Goal: Information Seeking & Learning: Learn about a topic

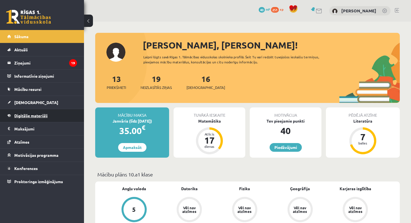
click at [31, 117] on span "Digitālie materiāli" at bounding box center [30, 115] width 33 height 5
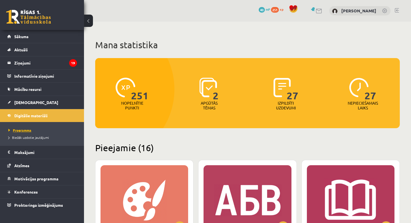
click at [23, 129] on span "Programma" at bounding box center [19, 130] width 23 height 4
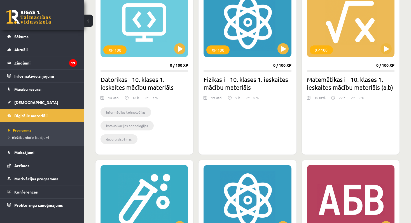
scroll to position [550, 0]
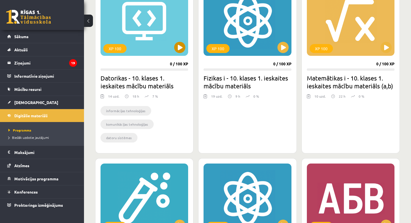
click at [180, 47] on button at bounding box center [179, 47] width 11 height 11
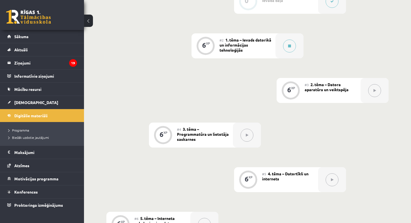
scroll to position [176, 0]
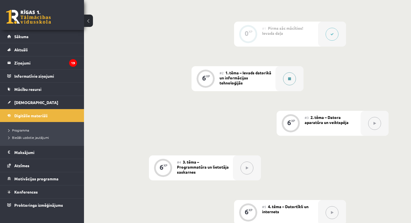
click at [290, 79] on icon at bounding box center [289, 78] width 3 height 3
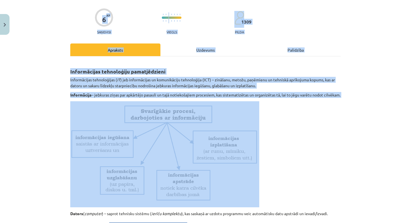
drag, startPoint x: 345, startPoint y: 157, endPoint x: 347, endPoint y: 225, distance: 68.4
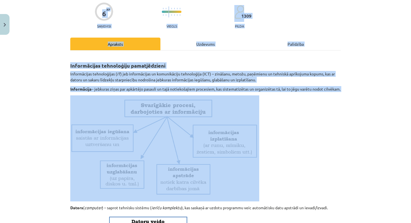
click at [347, 161] on div "Mācību tēma: Datorikas - 10. klases 1. ieskaites mācību materiāls #2 1. tēma – …" at bounding box center [205, 111] width 411 height 223
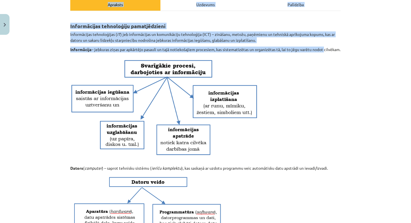
scroll to position [85, 0]
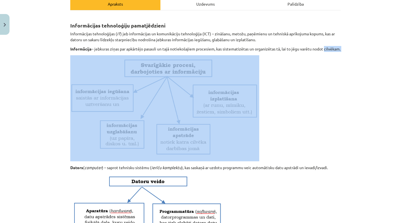
drag, startPoint x: 365, startPoint y: 134, endPoint x: 394, endPoint y: 173, distance: 48.8
click at [368, 221] on div "Mācību tēma: Datorikas - 10. klases 1. ieskaites mācību materiāls #2 1. tēma – …" at bounding box center [205, 111] width 411 height 223
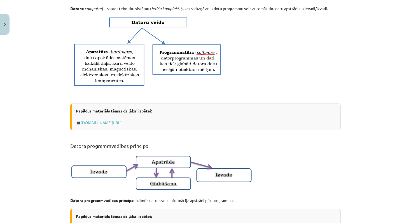
drag, startPoint x: 383, startPoint y: 128, endPoint x: 398, endPoint y: 225, distance: 98.0
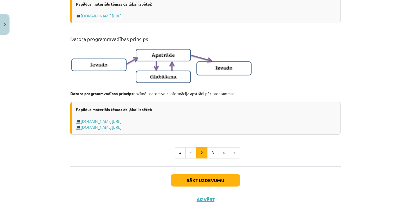
scroll to position [182, 0]
drag, startPoint x: 386, startPoint y: 198, endPoint x: 397, endPoint y: 227, distance: 30.7
click at [215, 152] on button "3" at bounding box center [212, 152] width 11 height 11
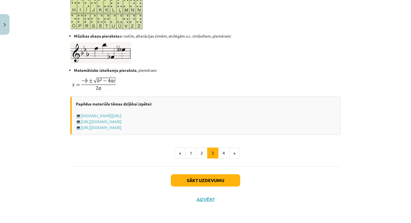
scroll to position [347, 0]
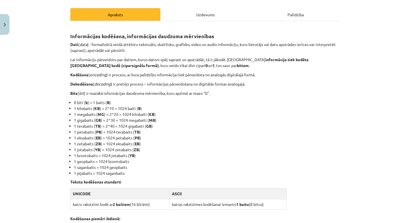
drag, startPoint x: 397, startPoint y: 17, endPoint x: 391, endPoint y: -1, distance: 19.0
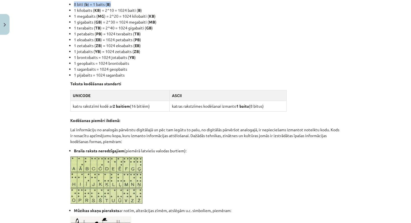
scroll to position [203, 0]
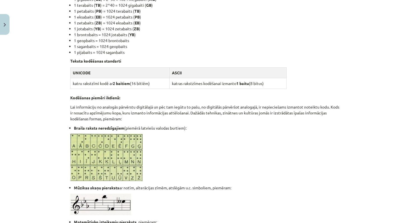
drag, startPoint x: 347, startPoint y: 177, endPoint x: 356, endPoint y: 231, distance: 55.1
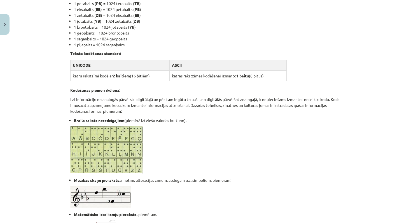
click at [356, 147] on div "Mācību tēma: Datorikas - 10. klases 1. ieskaites mācību materiāls #2 1. tēma – …" at bounding box center [205, 111] width 411 height 223
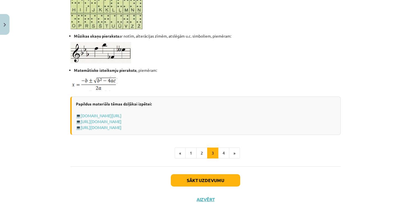
scroll to position [201, 0]
drag, startPoint x: 279, startPoint y: 178, endPoint x: 299, endPoint y: 232, distance: 57.7
click at [226, 152] on button "4" at bounding box center [223, 152] width 11 height 11
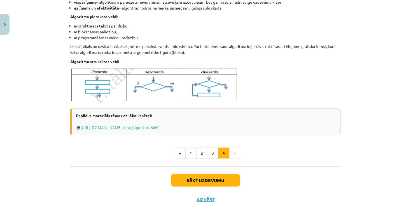
scroll to position [204, 0]
click at [364, 118] on div "Mācību tēma: Datorikas - 10. klases 1. ieskaites mācību materiāls #2 1. tēma – …" at bounding box center [205, 111] width 411 height 223
drag, startPoint x: 359, startPoint y: 109, endPoint x: 369, endPoint y: 31, distance: 78.7
click at [369, 31] on div "Mācību tēma: Datorikas - 10. klases 1. ieskaites mācību materiāls #2 1. tēma – …" at bounding box center [205, 111] width 411 height 223
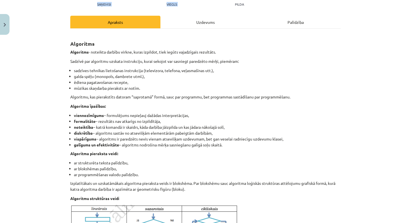
drag, startPoint x: 389, startPoint y: 43, endPoint x: 389, endPoint y: -1, distance: 44.8
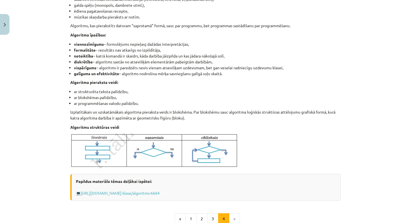
scroll to position [161, 0]
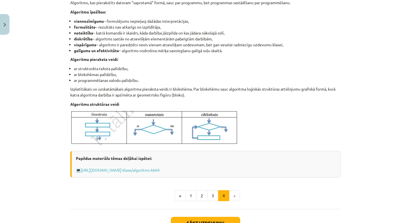
drag, startPoint x: 370, startPoint y: 181, endPoint x: 372, endPoint y: 233, distance: 51.9
click at [236, 196] on li "»" at bounding box center [234, 195] width 11 height 11
click at [204, 220] on button "Sākt uzdevumu" at bounding box center [205, 223] width 69 height 12
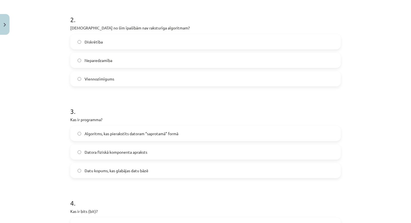
scroll to position [232, 0]
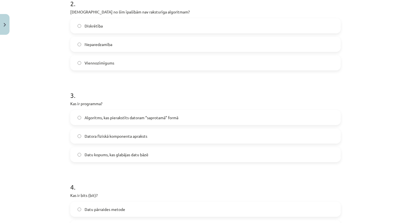
drag, startPoint x: 386, startPoint y: 207, endPoint x: 384, endPoint y: 221, distance: 14.2
click at [372, 138] on div "Mācību tēma: Datorikas - 10. klases 1. ieskaites mācību materiāls #2 1. tēma – …" at bounding box center [205, 111] width 411 height 223
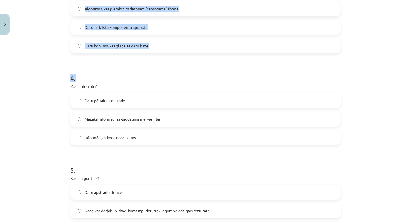
scroll to position [374, 0]
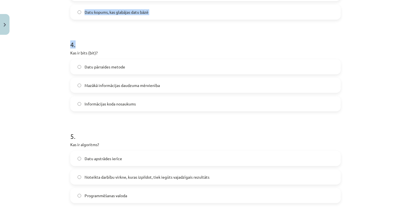
drag, startPoint x: 169, startPoint y: 187, endPoint x: 197, endPoint y: 232, distance: 53.5
click at [233, 135] on h1 "5 ." at bounding box center [205, 130] width 271 height 17
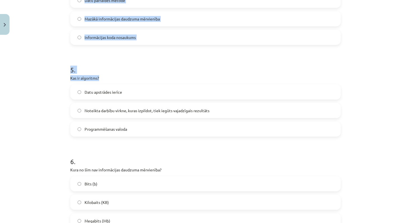
scroll to position [458, 0]
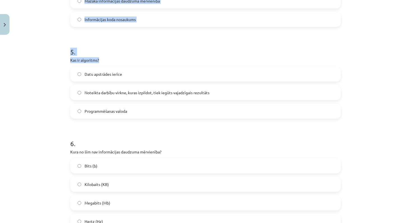
drag, startPoint x: 254, startPoint y: 144, endPoint x: 289, endPoint y: 231, distance: 93.5
click at [356, 133] on div "Mācību tēma: Datorikas - 10. klases 1. ieskaites mācību materiāls #2 1. tēma – …" at bounding box center [205, 111] width 411 height 223
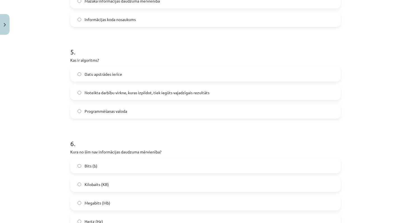
click at [82, 93] on label "Noteikta darbību virkne, kuras izpildot, tiek iegūts vajadzīgais rezultāts" at bounding box center [205, 92] width 269 height 14
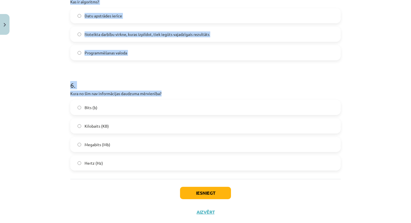
drag, startPoint x: 236, startPoint y: 151, endPoint x: 231, endPoint y: 228, distance: 77.2
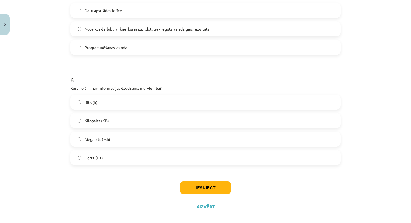
click at [108, 176] on div "Iesniegt Aizvērt" at bounding box center [205, 192] width 271 height 39
click at [201, 187] on button "Iesniegt" at bounding box center [205, 187] width 51 height 12
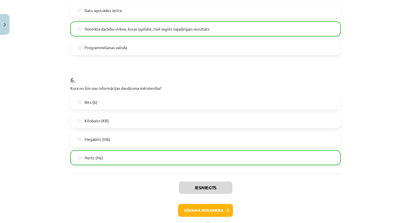
click at [199, 212] on button "Nākamā nodarbība" at bounding box center [205, 210] width 55 height 13
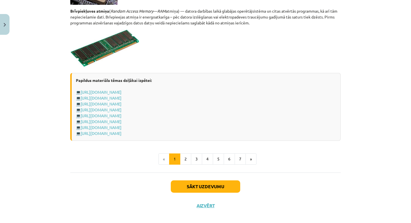
scroll to position [977, 0]
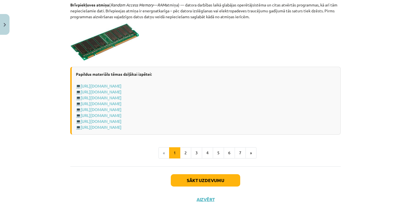
drag, startPoint x: 307, startPoint y: 159, endPoint x: 318, endPoint y: 232, distance: 73.1
click at [386, 204] on div "Mācību tēma: Datorikas - 10. klases 1. ieskaites mācību materiāls #3 2. tēma – …" at bounding box center [205, 111] width 411 height 223
drag, startPoint x: 331, startPoint y: 213, endPoint x: 367, endPoint y: 119, distance: 100.7
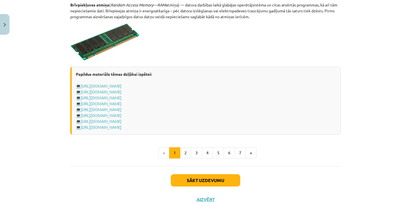
click at [356, 123] on div "Mācību tēma: Datorikas - 10. klases 1. ieskaites mācību materiāls #3 2. tēma – …" at bounding box center [205, 111] width 411 height 223
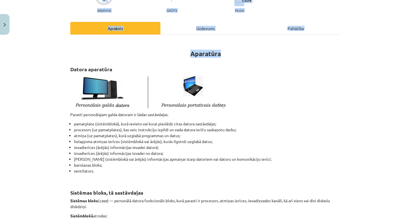
drag, startPoint x: 366, startPoint y: 113, endPoint x: 359, endPoint y: -6, distance: 119.3
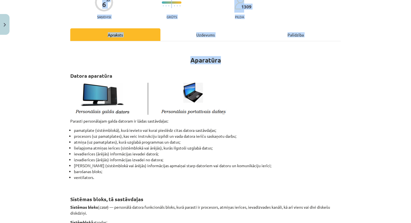
click at [348, 109] on div "Mācību tēma: Datorikas - 10. klases 1. ieskaites mācību materiāls #3 2. tēma – …" at bounding box center [205, 111] width 411 height 223
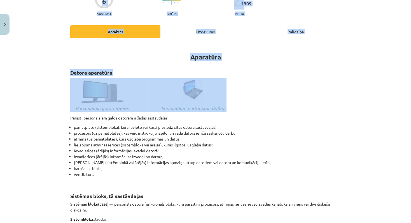
scroll to position [63, 0]
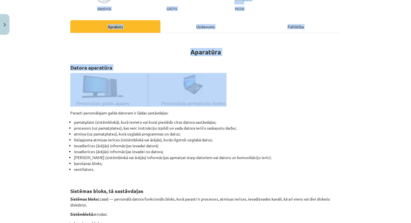
drag, startPoint x: 344, startPoint y: 140, endPoint x: 361, endPoint y: 223, distance: 84.6
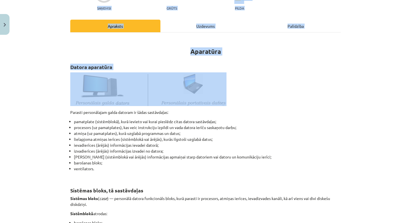
click at [368, 151] on div "Mācību tēma: Datorikas - 10. klases 1. ieskaites mācību materiāls #3 2. tēma – …" at bounding box center [205, 111] width 411 height 223
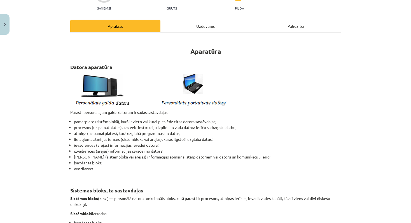
click at [7, 25] on button "Close" at bounding box center [5, 24] width 10 height 21
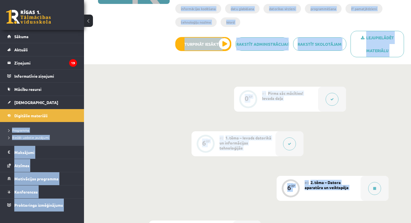
drag, startPoint x: 313, startPoint y: 94, endPoint x: 310, endPoint y: -5, distance: 99.2
click at [310, 0] on html "0 Dāvanas 40 mP 251 xp [PERSON_NAME] Sākums Aktuāli Kā mācīties eSKOLĀ Kontakti…" at bounding box center [205, 0] width 411 height 223
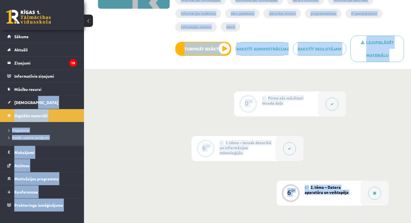
click at [120, 37] on div "6 XP XP 100 6 / 100 XP Datorikas - 10. klases 1. ieskaites mācību materiāls XP …" at bounding box center [248, 1] width 322 height 129
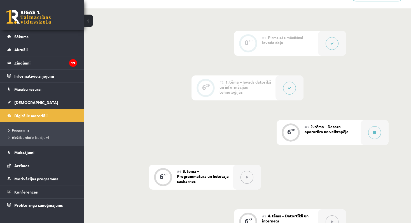
scroll to position [165, 0]
click at [377, 137] on button at bounding box center [374, 133] width 13 height 13
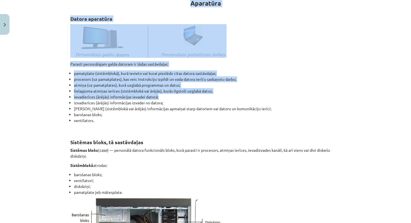
drag, startPoint x: 305, startPoint y: 207, endPoint x: 310, endPoint y: 225, distance: 18.9
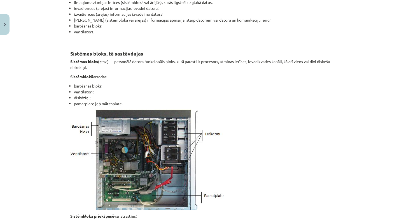
scroll to position [252, 0]
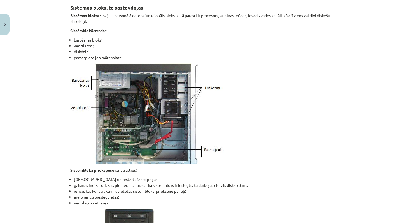
drag, startPoint x: 348, startPoint y: 166, endPoint x: 360, endPoint y: 234, distance: 69.1
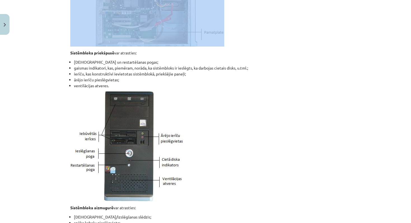
scroll to position [368, 0]
drag, startPoint x: 255, startPoint y: 144, endPoint x: 276, endPoint y: 224, distance: 82.6
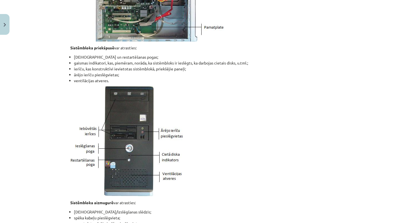
click at [308, 117] on p at bounding box center [205, 141] width 271 height 110
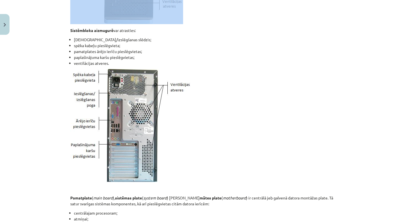
drag, startPoint x: 278, startPoint y: 155, endPoint x: 289, endPoint y: 227, distance: 72.6
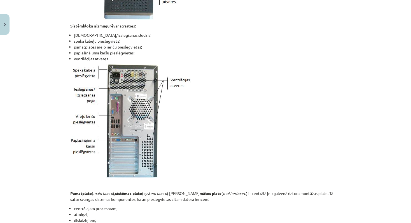
drag, startPoint x: 320, startPoint y: 137, endPoint x: 327, endPoint y: 162, distance: 25.8
click at [327, 162] on p at bounding box center [205, 120] width 271 height 113
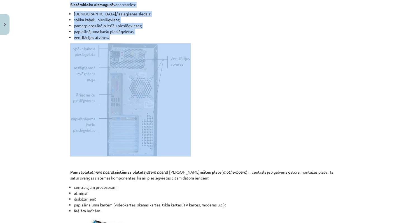
drag, startPoint x: 309, startPoint y: 148, endPoint x: 317, endPoint y: 225, distance: 76.9
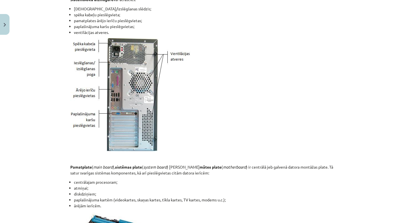
click at [306, 194] on li "diskdziņiem;" at bounding box center [207, 194] width 267 height 6
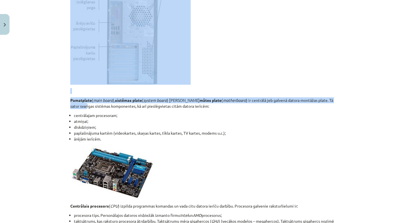
drag, startPoint x: 334, startPoint y: 166, endPoint x: 345, endPoint y: 228, distance: 63.1
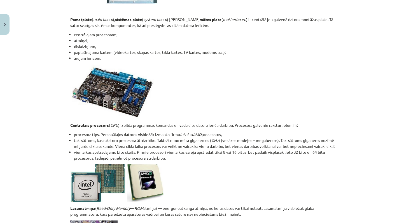
drag, startPoint x: 350, startPoint y: 167, endPoint x: 354, endPoint y: 224, distance: 57.9
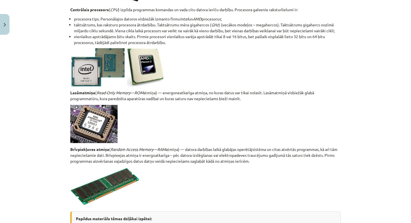
drag, startPoint x: 363, startPoint y: 190, endPoint x: 366, endPoint y: 225, distance: 34.8
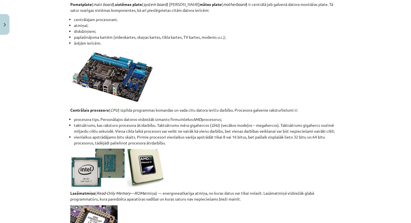
scroll to position [729, 0]
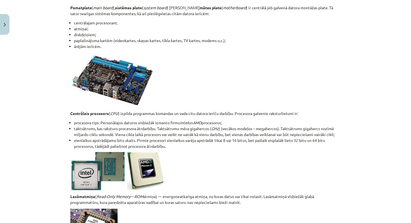
drag, startPoint x: 375, startPoint y: 123, endPoint x: 367, endPoint y: -2, distance: 124.6
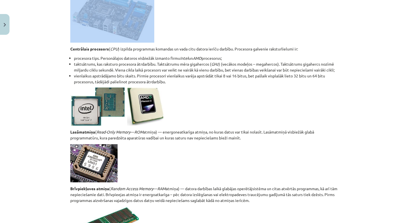
drag, startPoint x: 341, startPoint y: 82, endPoint x: 350, endPoint y: 226, distance: 144.0
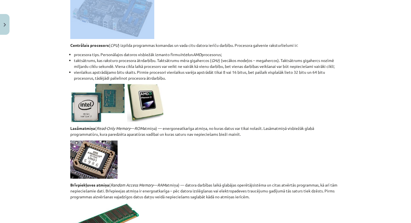
click at [373, 145] on div "Mācību tēma: Datorikas - 10. klases 1. ieskaites mācību materiāls #3 2. tēma – …" at bounding box center [205, 111] width 411 height 223
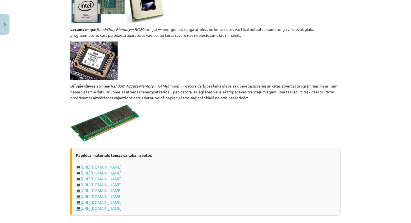
scroll to position [904, 0]
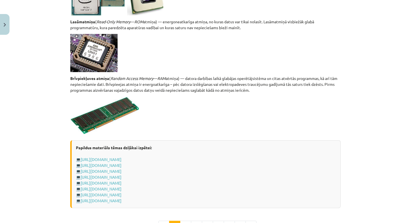
drag, startPoint x: 347, startPoint y: 134, endPoint x: 369, endPoint y: 225, distance: 93.3
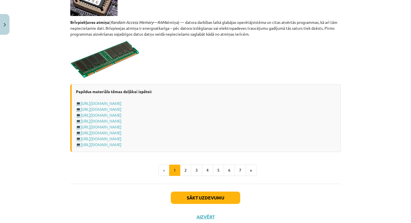
drag, startPoint x: 370, startPoint y: 157, endPoint x: 376, endPoint y: 228, distance: 70.5
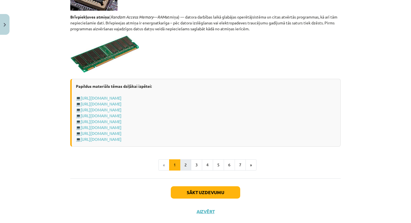
click at [186, 164] on button "2" at bounding box center [185, 164] width 11 height 11
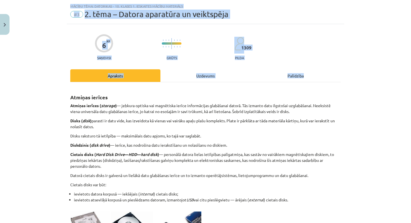
drag, startPoint x: 352, startPoint y: 69, endPoint x: 358, endPoint y: -9, distance: 77.5
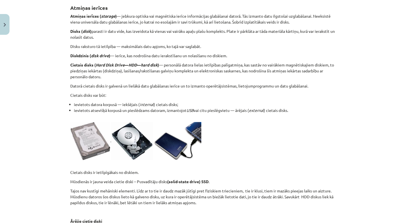
scroll to position [103, 0]
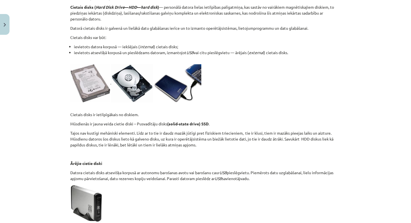
drag, startPoint x: 382, startPoint y: 110, endPoint x: 382, endPoint y: 223, distance: 112.9
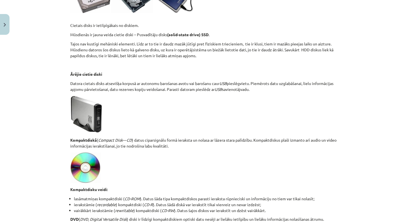
drag, startPoint x: 396, startPoint y: 162, endPoint x: 394, endPoint y: 225, distance: 63.1
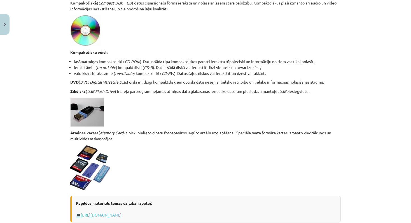
drag, startPoint x: 367, startPoint y: 222, endPoint x: 368, endPoint y: 235, distance: 13.5
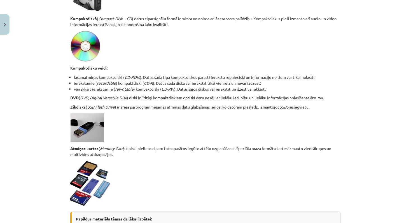
scroll to position [365, 0]
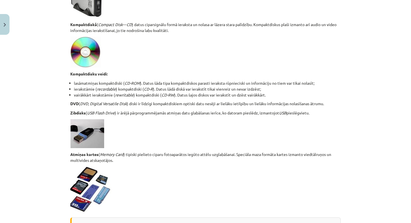
drag, startPoint x: 388, startPoint y: 169, endPoint x: 377, endPoint y: -2, distance: 170.9
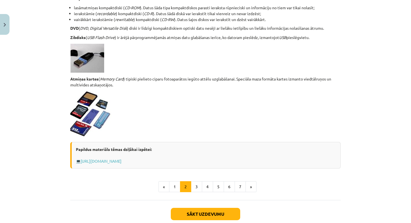
drag, startPoint x: 350, startPoint y: 159, endPoint x: 364, endPoint y: 227, distance: 68.6
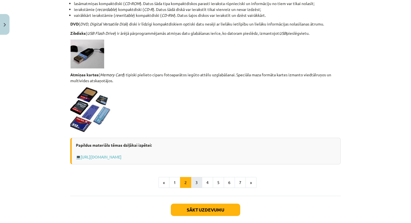
click at [197, 183] on button "3" at bounding box center [196, 182] width 11 height 11
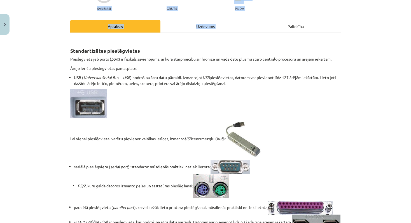
scroll to position [60, 0]
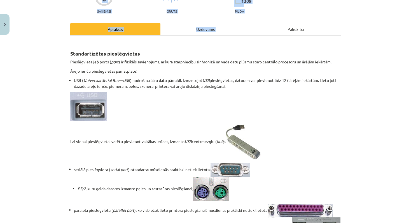
drag, startPoint x: 349, startPoint y: 77, endPoint x: 383, endPoint y: 21, distance: 66.0
click at [350, 9] on div "Mācību tēma: Datorikas - 10. klases 1. ieskaites mācību materiāls #3 2. tēma – …" at bounding box center [205, 111] width 411 height 223
drag, startPoint x: 410, startPoint y: 32, endPoint x: 403, endPoint y: 32, distance: 6.7
click at [407, 32] on div "Mācību tēma: Datorikas - 10. klases 1. ieskaites mācību materiāls #3 2. tēma – …" at bounding box center [205, 111] width 411 height 223
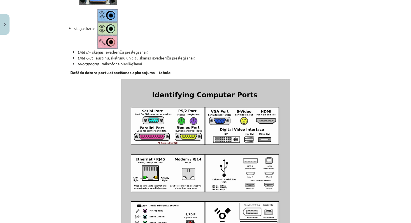
scroll to position [503, 0]
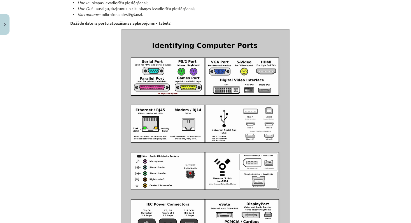
drag, startPoint x: 396, startPoint y: 32, endPoint x: 376, endPoint y: 242, distance: 210.4
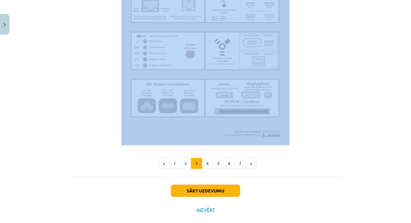
scroll to position [640, 0]
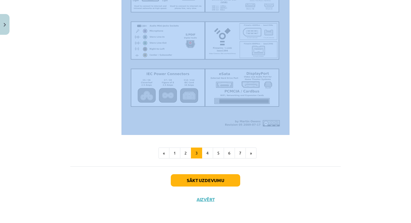
drag, startPoint x: 341, startPoint y: 141, endPoint x: 355, endPoint y: 233, distance: 92.4
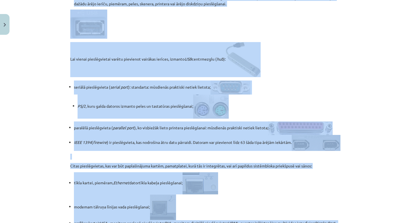
scroll to position [83, 0]
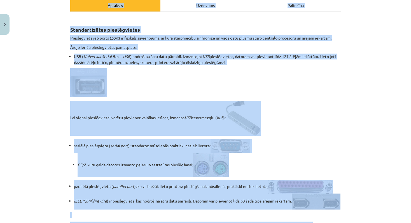
click at [368, 64] on div "Mācību tēma: Datorikas - 10. klases 1. ieskaites mācību materiāls #3 2. tēma – …" at bounding box center [205, 111] width 411 height 223
